Goal: Information Seeking & Learning: Learn about a topic

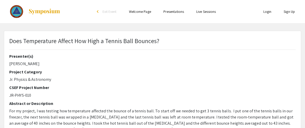
select select "custom"
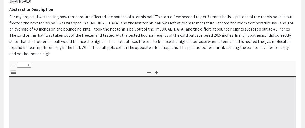
type input "0"
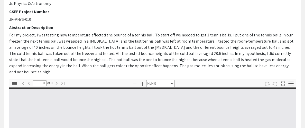
select select "auto"
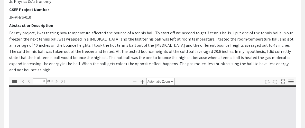
type input "1"
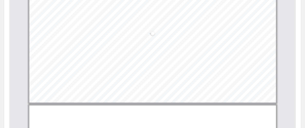
select select "auto"
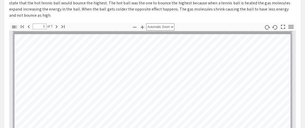
scroll to position [83, 0]
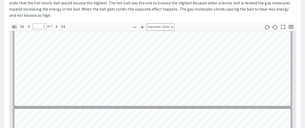
type input "1"
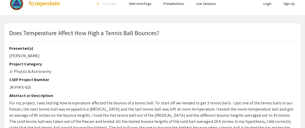
scroll to position [0, 0]
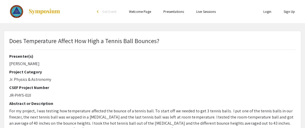
select select "custom"
type input "0"
select select "custom"
type input "1"
select select "auto"
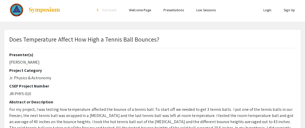
scroll to position [1, 0]
